Goal: Check status

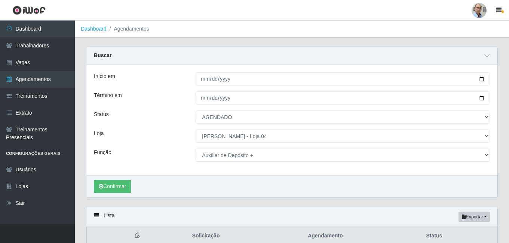
select select "AGENDADO"
select select "251"
select select "110"
click at [488, 56] on icon at bounding box center [486, 55] width 5 height 5
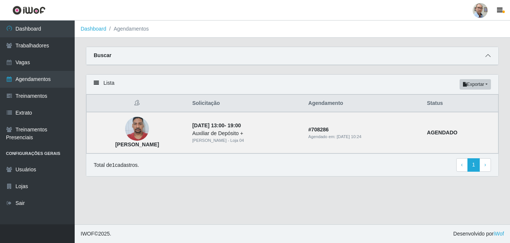
click at [491, 55] on span at bounding box center [488, 56] width 9 height 9
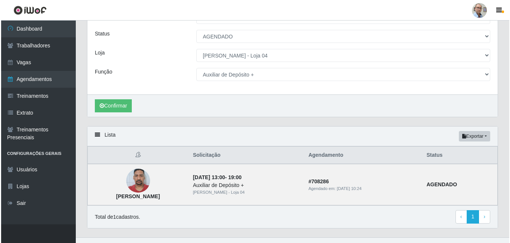
scroll to position [94, 0]
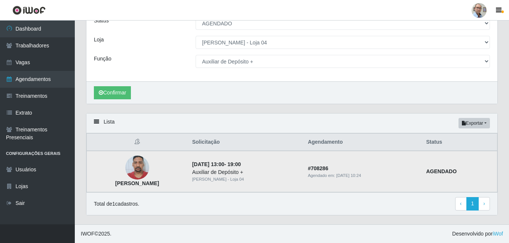
click at [148, 169] on img at bounding box center [137, 168] width 24 height 32
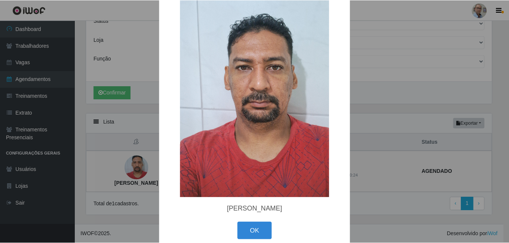
scroll to position [30, 0]
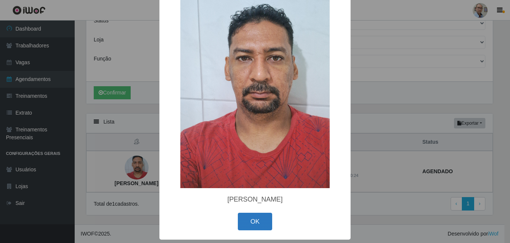
click at [253, 220] on button "OK" at bounding box center [255, 222] width 35 height 18
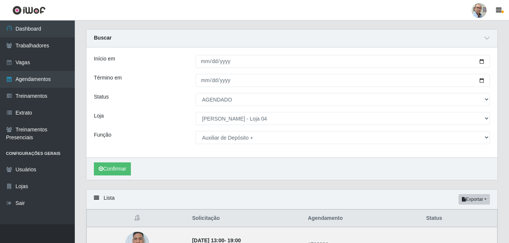
scroll to position [0, 0]
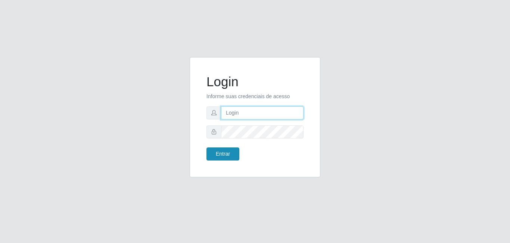
type input "[EMAIL_ADDRESS][DOMAIN_NAME]"
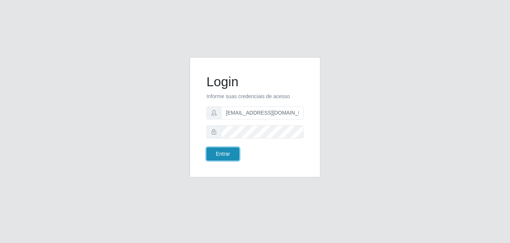
click at [231, 154] on button "Entrar" at bounding box center [223, 154] width 33 height 13
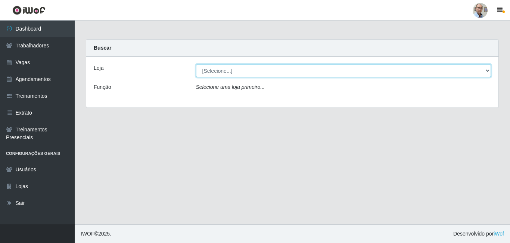
drag, startPoint x: 487, startPoint y: 70, endPoint x: 483, endPoint y: 70, distance: 3.8
click at [487, 70] on select "[Selecione...] Mar Vermelho - Loja 04" at bounding box center [344, 70] width 296 height 13
select select "251"
click at [196, 64] on select "[Selecione...] Mar Vermelho - Loja 04" at bounding box center [344, 70] width 296 height 13
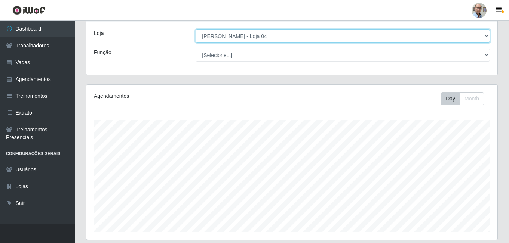
scroll to position [27, 0]
